Goal: Book appointment/travel/reservation

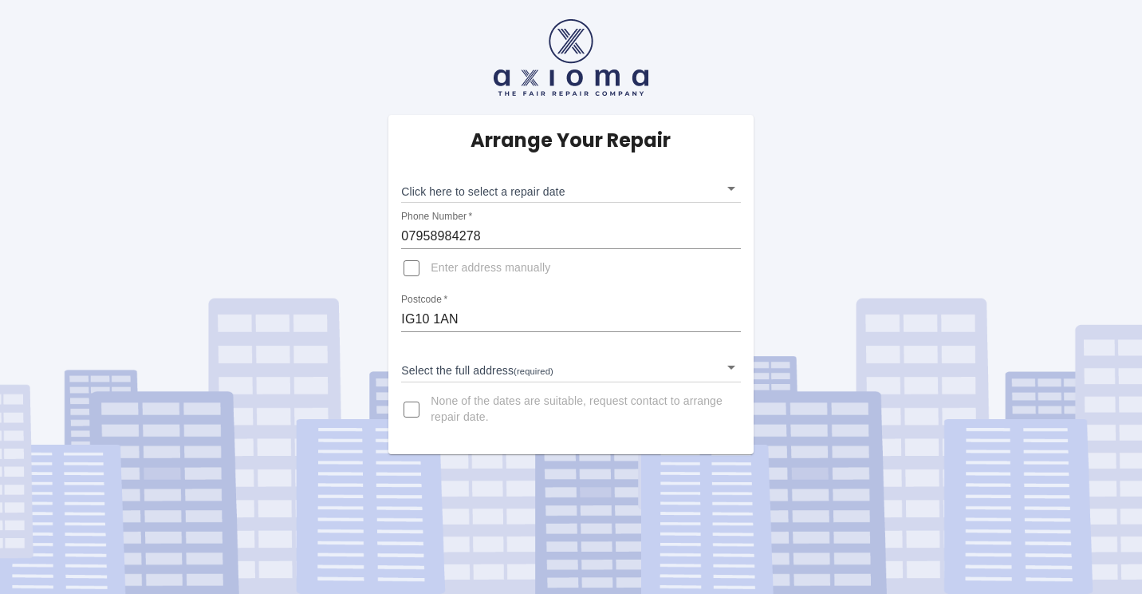
click at [733, 365] on body "Arrange Your Repair Click here to select a repair date ​ Phone Number   * 07958…" at bounding box center [571, 297] width 1142 height 594
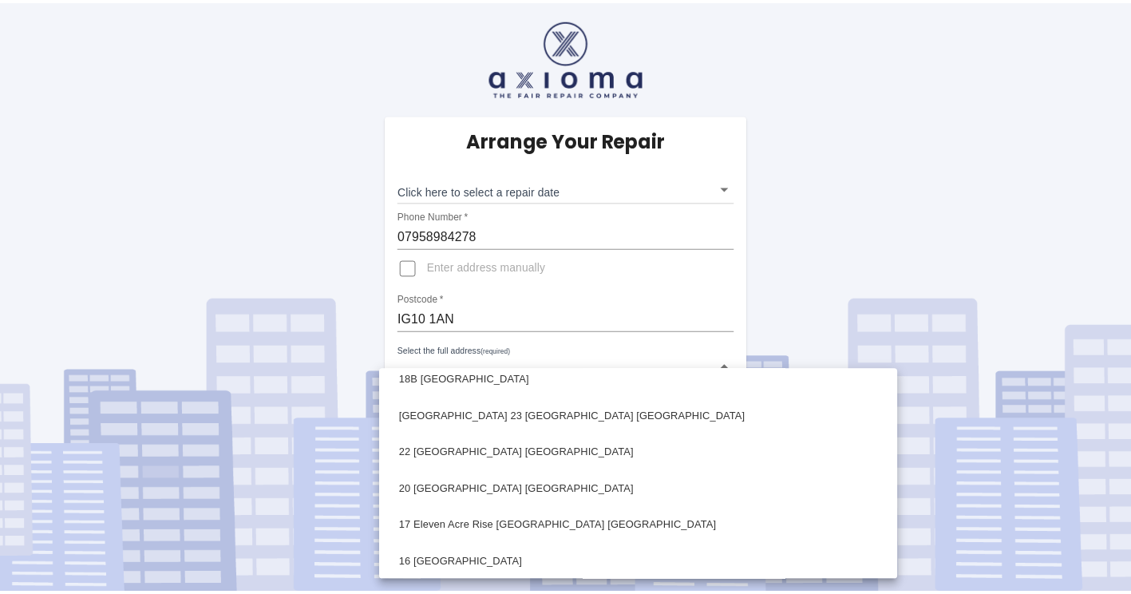
scroll to position [1113, 0]
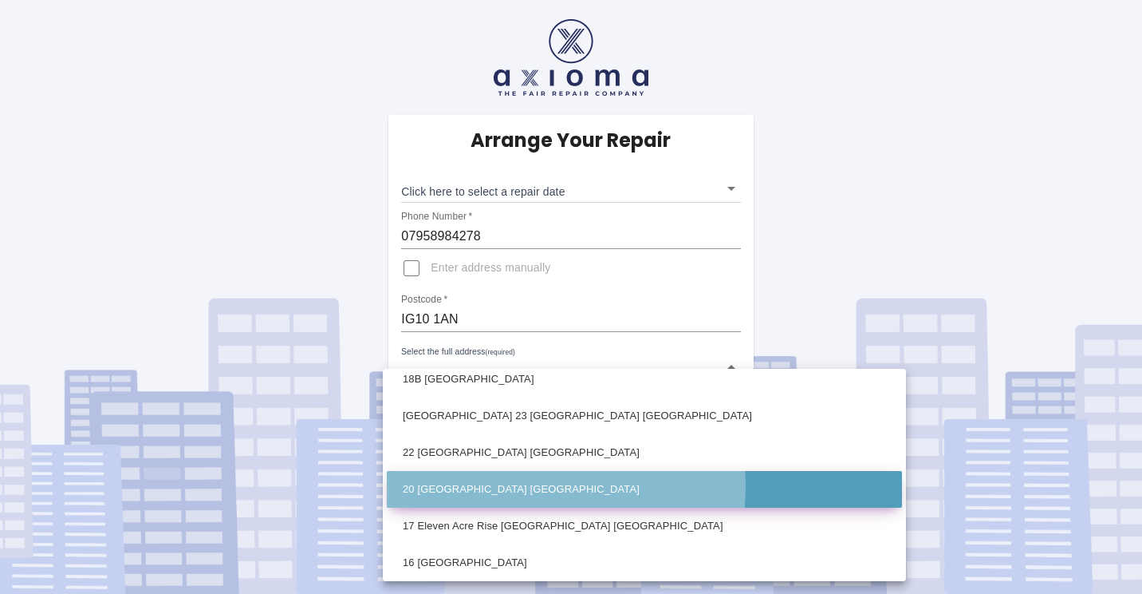
click at [535, 487] on li "20 [GEOGRAPHIC_DATA] [GEOGRAPHIC_DATA]" at bounding box center [644, 489] width 515 height 37
type input "20 [GEOGRAPHIC_DATA] [GEOGRAPHIC_DATA]"
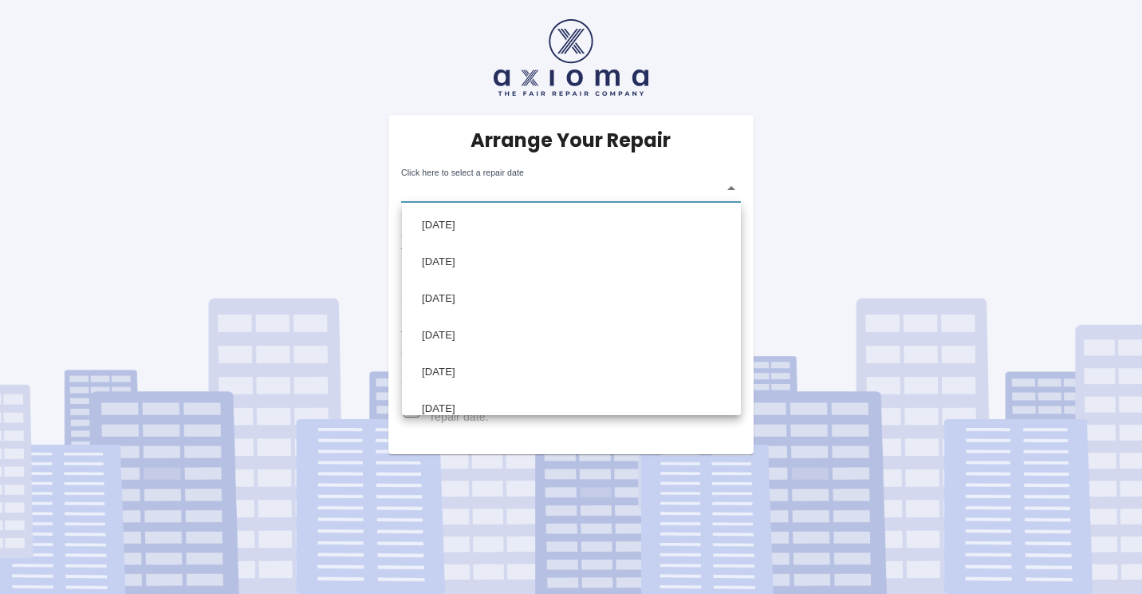
click at [732, 186] on body "Arrange Your Repair Click here to select a repair date ​ Phone Number   * 07958…" at bounding box center [571, 297] width 1142 height 594
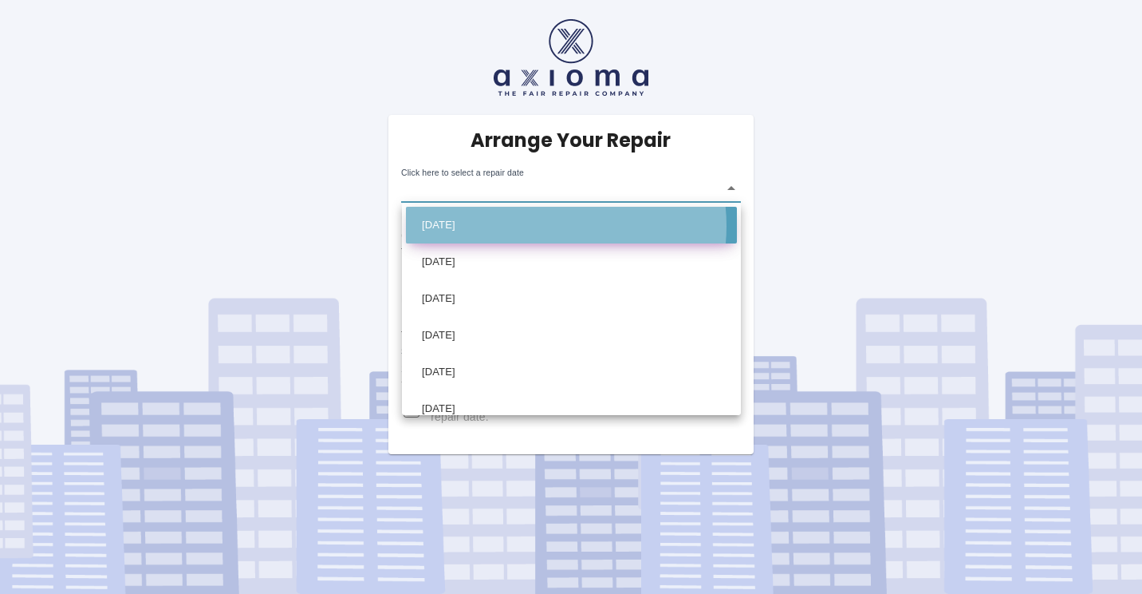
click at [538, 226] on li "[DATE]" at bounding box center [571, 225] width 331 height 37
type input "[DATE]T00:00:00.000Z"
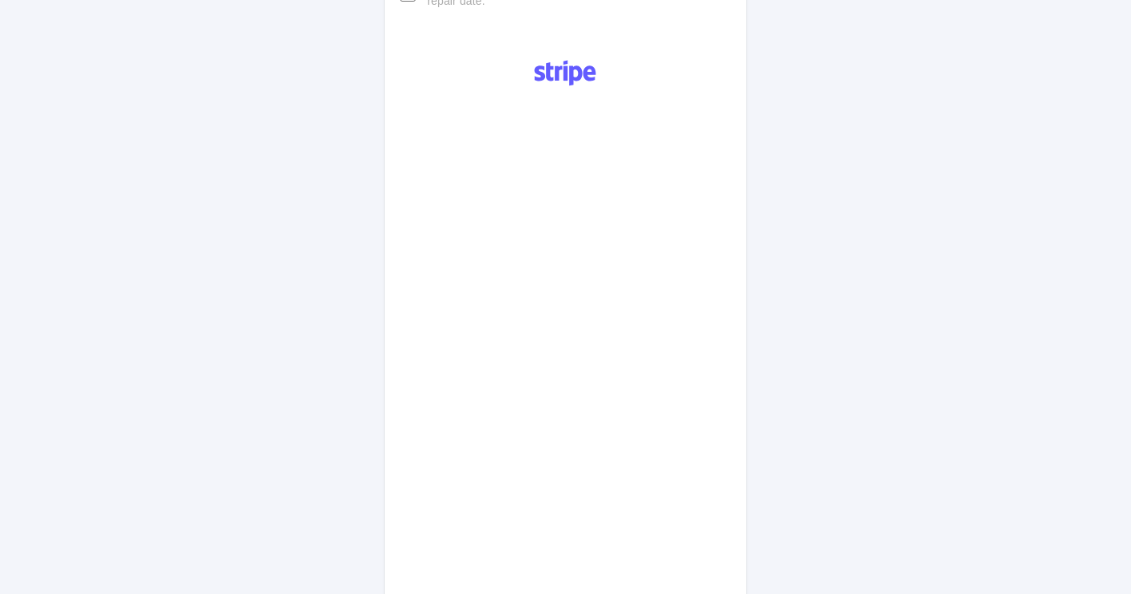
scroll to position [732, 0]
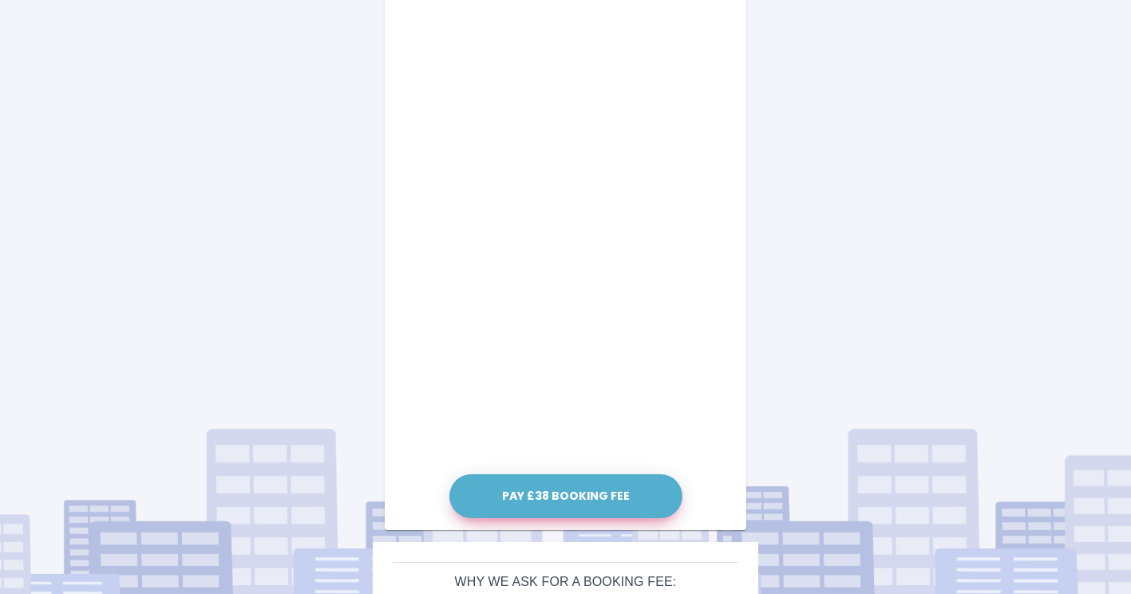
click at [562, 495] on button "Pay £38 Booking Fee" at bounding box center [565, 496] width 233 height 44
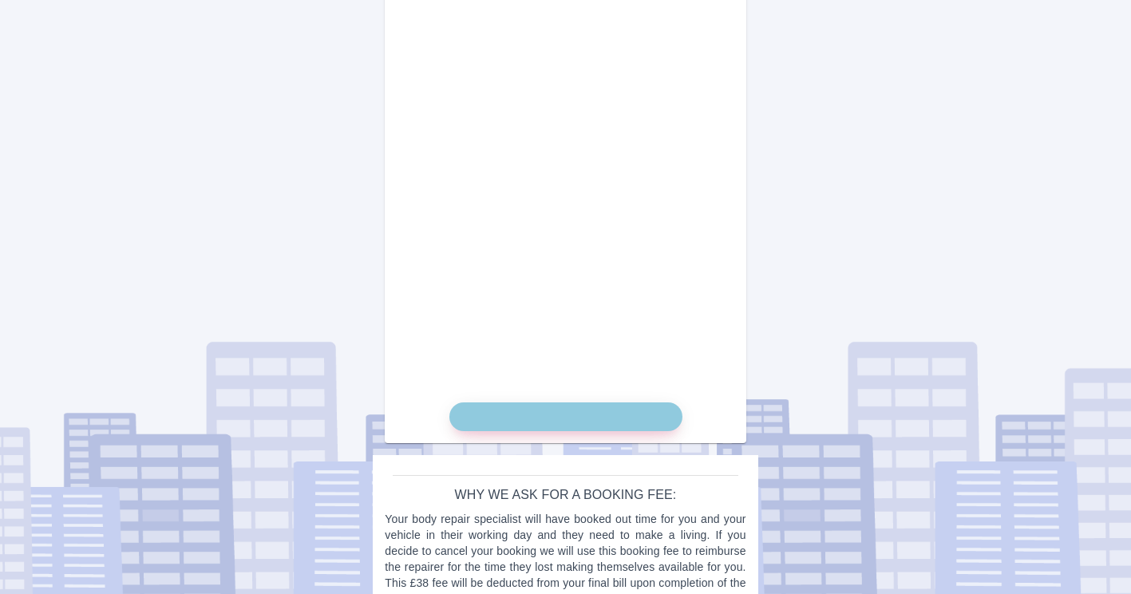
scroll to position [845, 0]
